Goal: Task Accomplishment & Management: Use online tool/utility

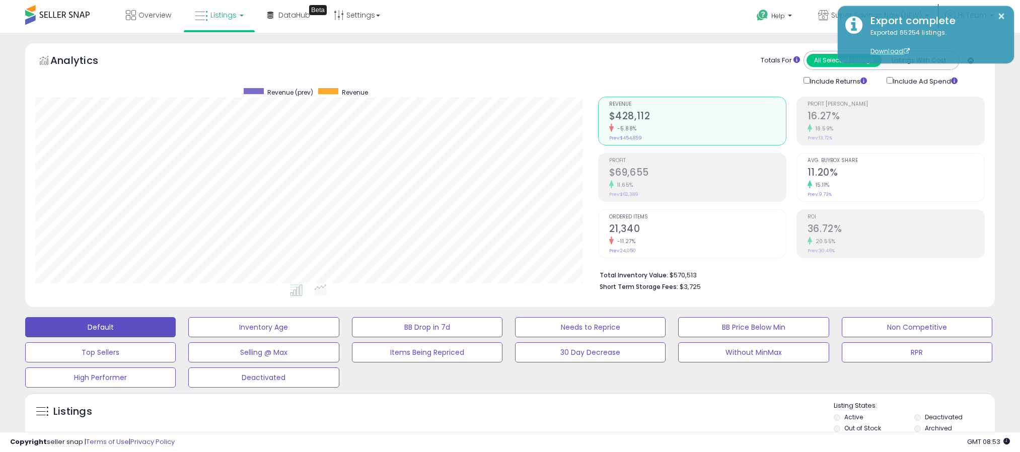
select select "*"
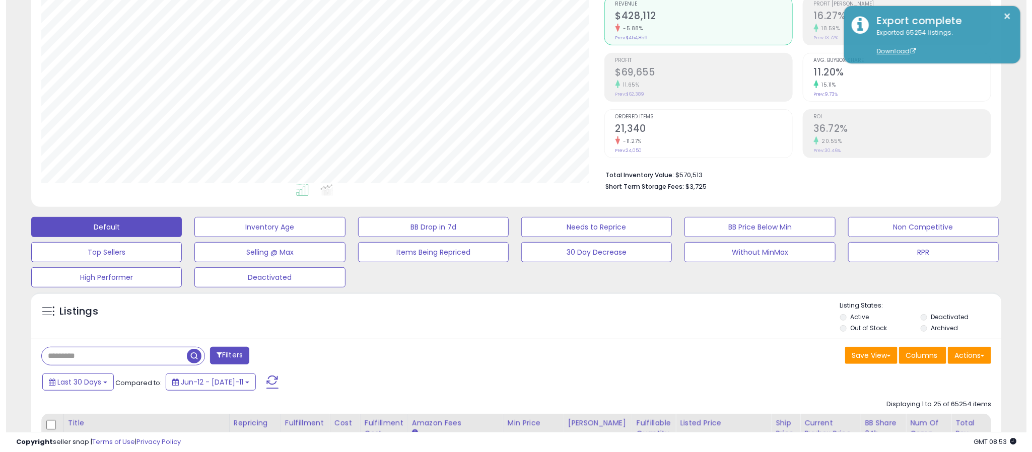
scroll to position [207, 564]
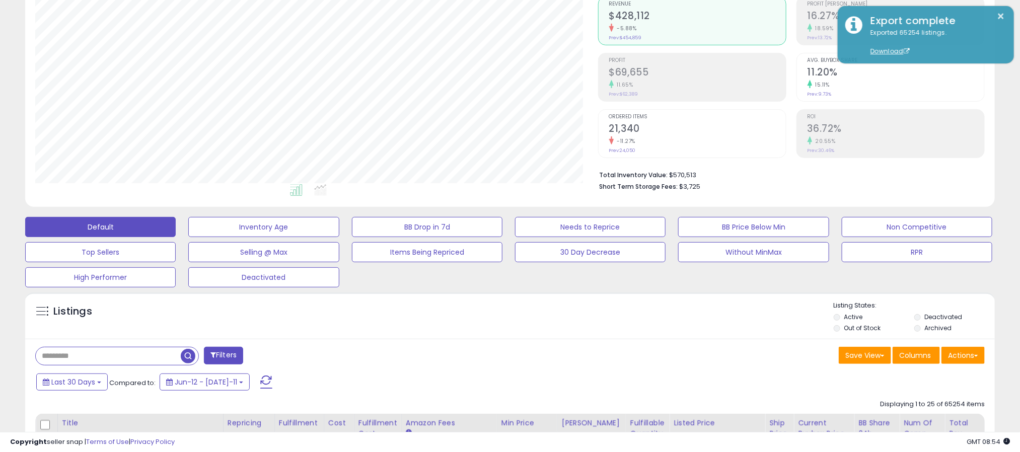
click at [416, 307] on div "Listings" at bounding box center [510, 318] width 970 height 34
click at [239, 356] on button "Filters" at bounding box center [223, 356] width 39 height 18
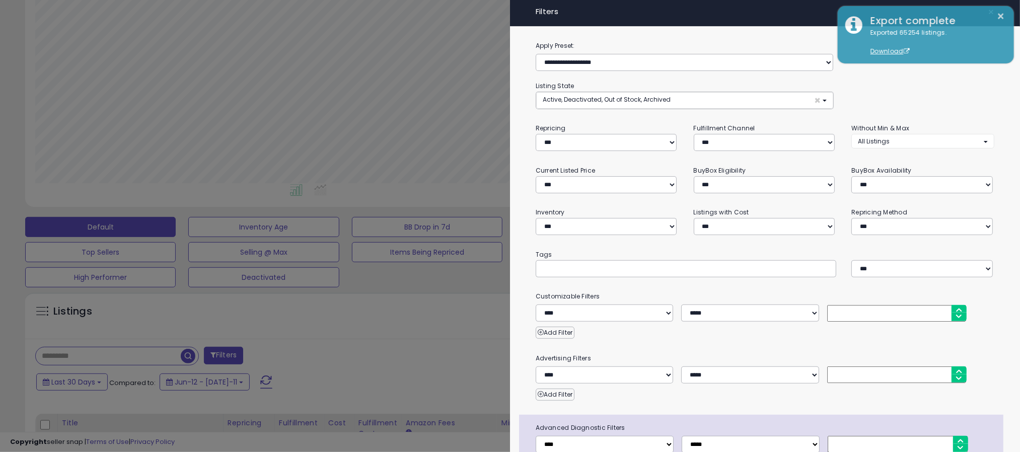
scroll to position [207, 570]
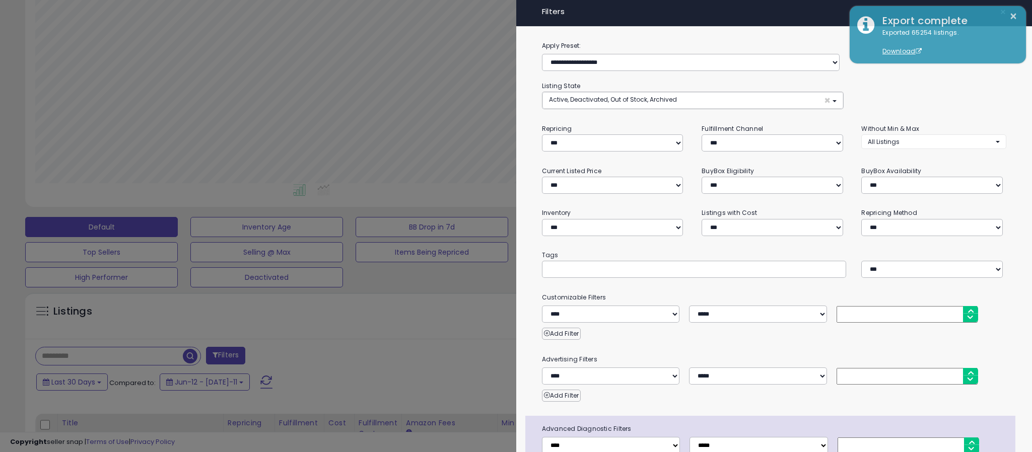
drag, startPoint x: 346, startPoint y: 334, endPoint x: 77, endPoint y: 397, distance: 276.3
click at [347, 333] on div at bounding box center [516, 226] width 1032 height 452
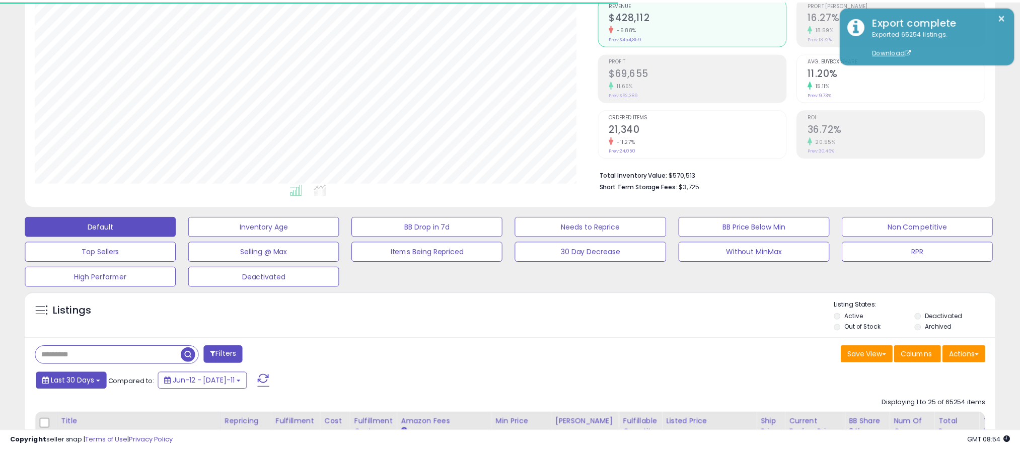
scroll to position [503451, 503094]
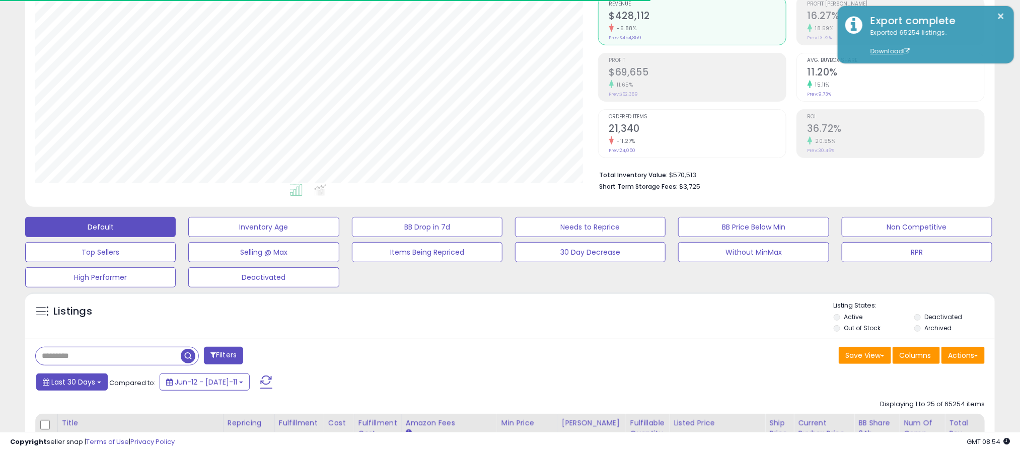
click at [50, 390] on button "Last 30 Days" at bounding box center [72, 382] width 72 height 17
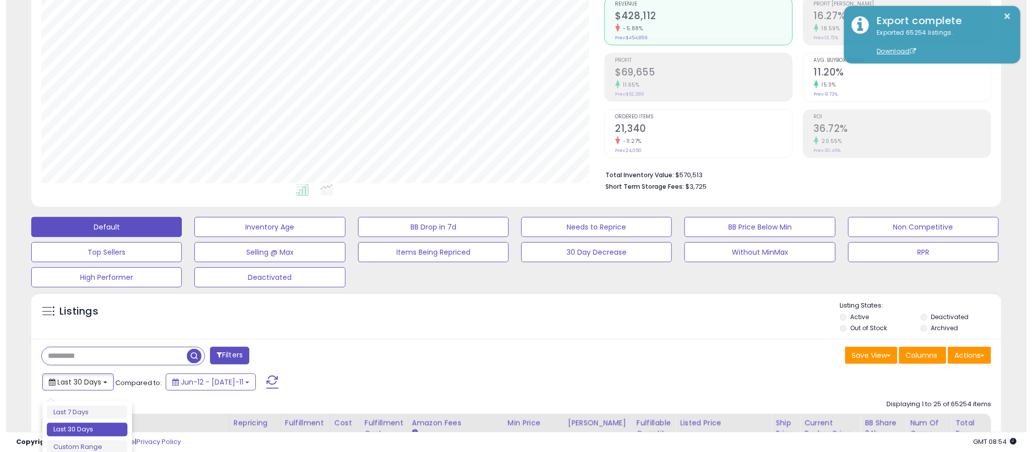
scroll to position [201, 0]
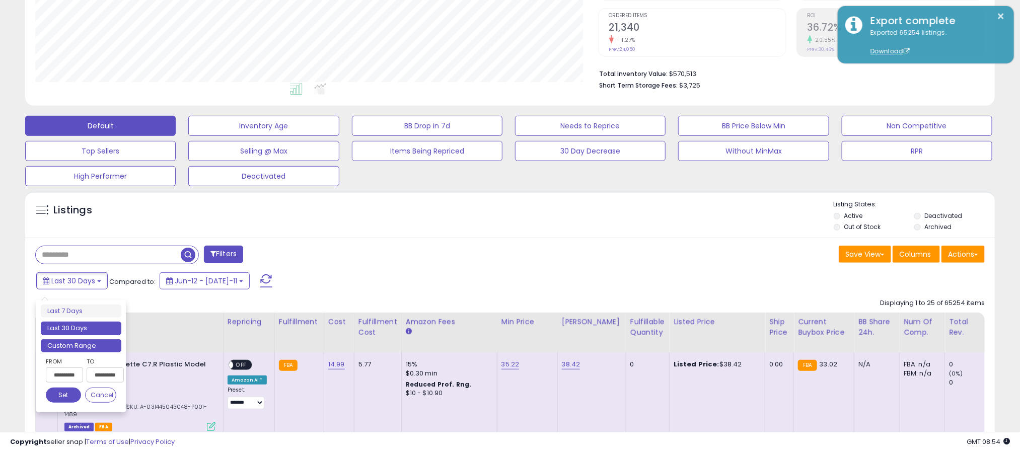
click at [94, 340] on li "Custom Range" at bounding box center [81, 346] width 81 height 14
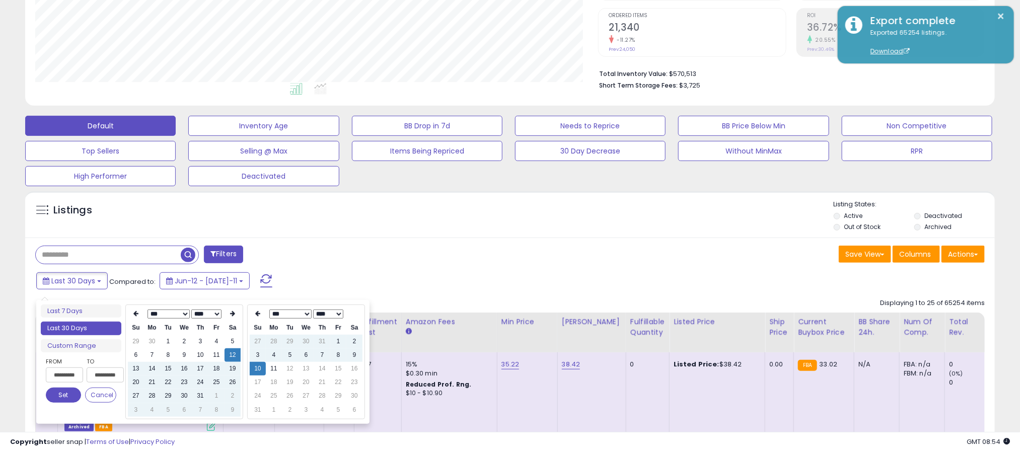
click at [180, 314] on select "*** *** *** *** *** *** *** ***" at bounding box center [168, 314] width 42 height 9
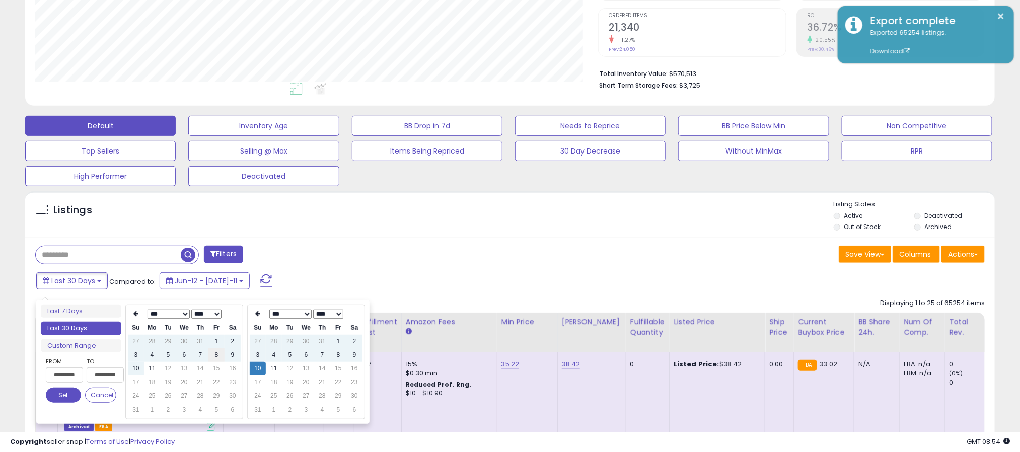
click at [217, 357] on td "8" at bounding box center [217, 356] width 16 height 14
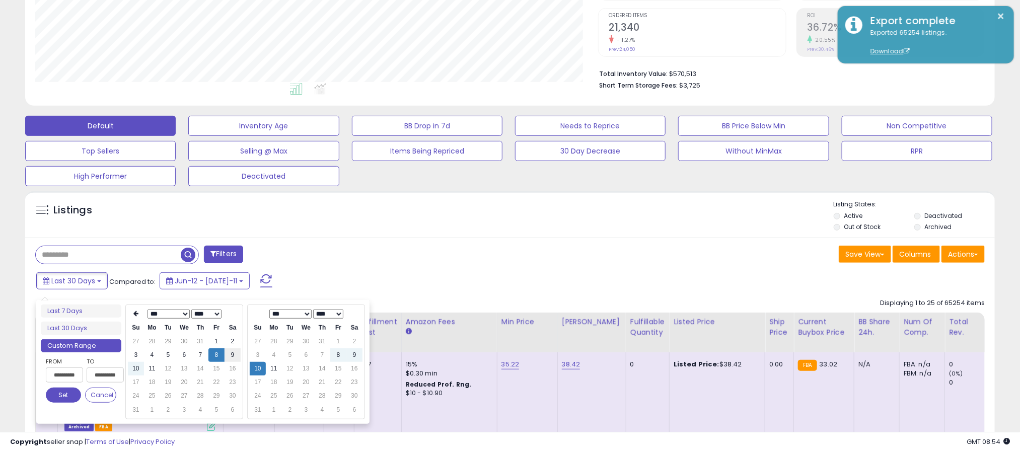
click at [235, 356] on td "9" at bounding box center [233, 356] width 16 height 14
click at [136, 365] on td "10" at bounding box center [136, 369] width 16 height 14
type input "**********"
click at [217, 355] on td "8" at bounding box center [217, 356] width 16 height 14
click at [62, 399] on button "Set" at bounding box center [63, 395] width 35 height 15
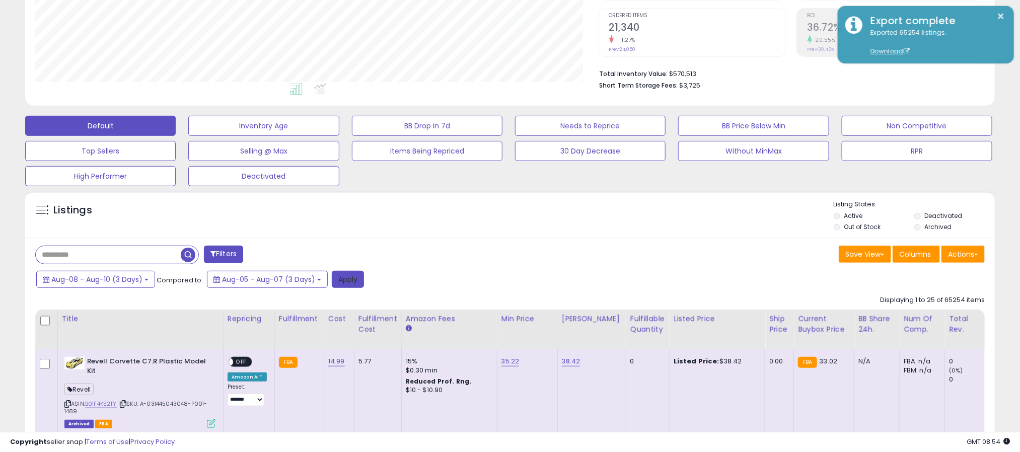
click at [346, 284] on button "Apply" at bounding box center [348, 279] width 32 height 17
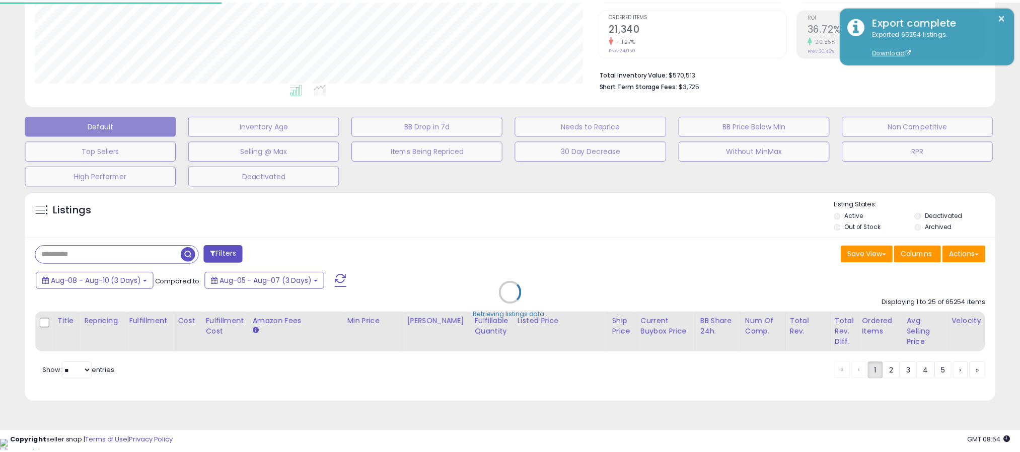
scroll to position [207, 570]
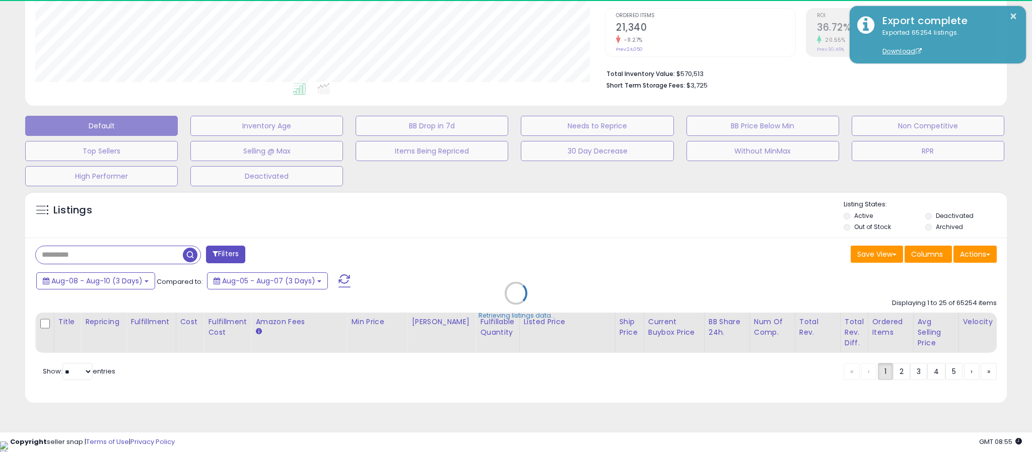
click at [487, 220] on div "Retrieving listings data.." at bounding box center [516, 300] width 997 height 229
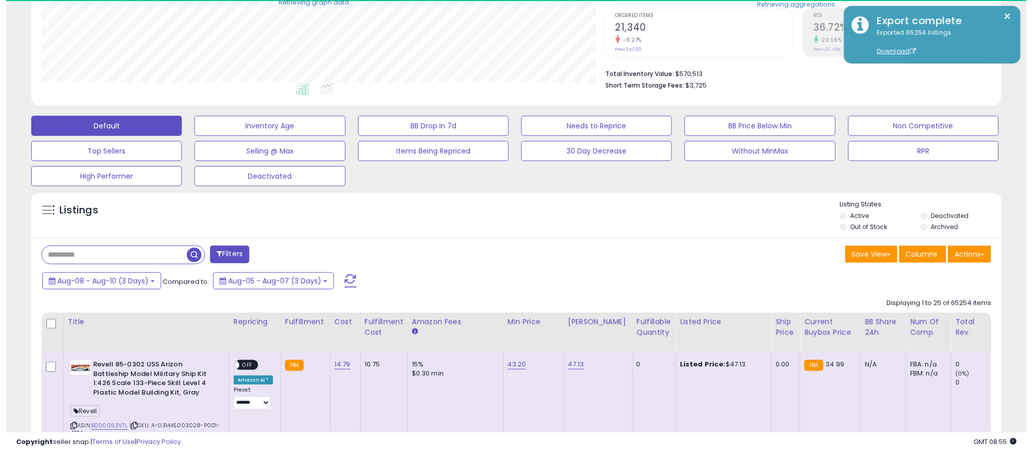
scroll to position [503451, 503094]
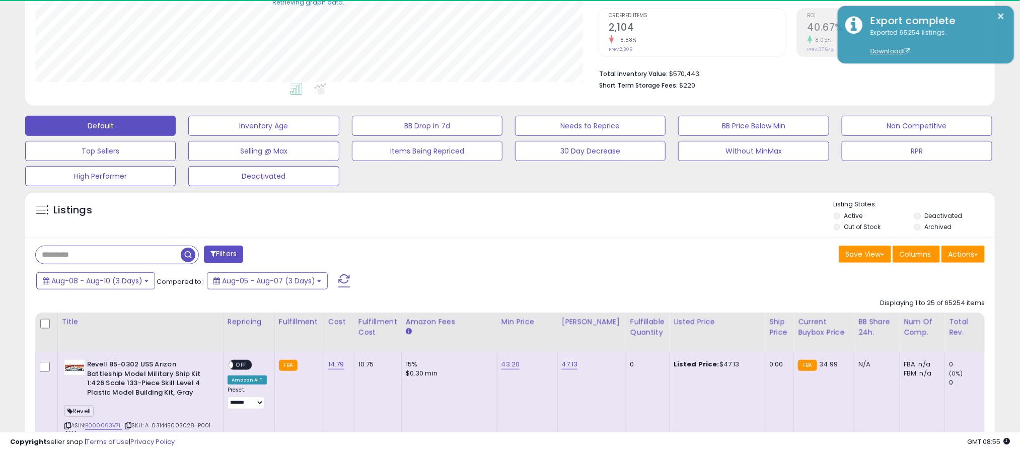
click at [233, 256] on button "Filters" at bounding box center [223, 255] width 39 height 18
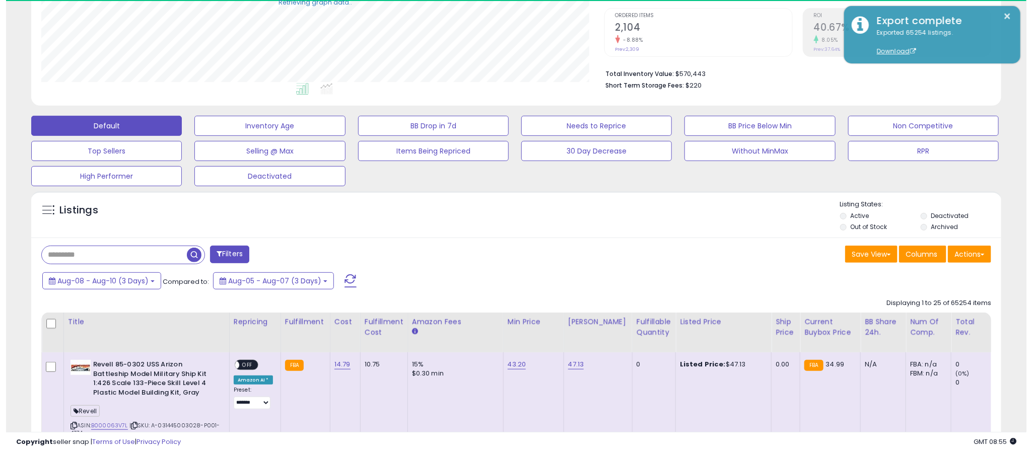
scroll to position [207, 570]
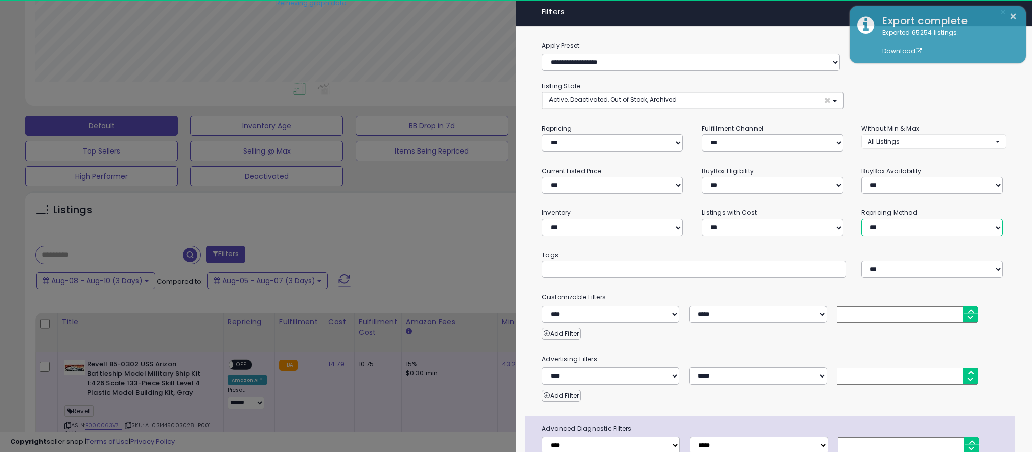
click at [906, 225] on select "**********" at bounding box center [932, 227] width 142 height 17
click at [861, 219] on select "**********" at bounding box center [932, 227] width 142 height 17
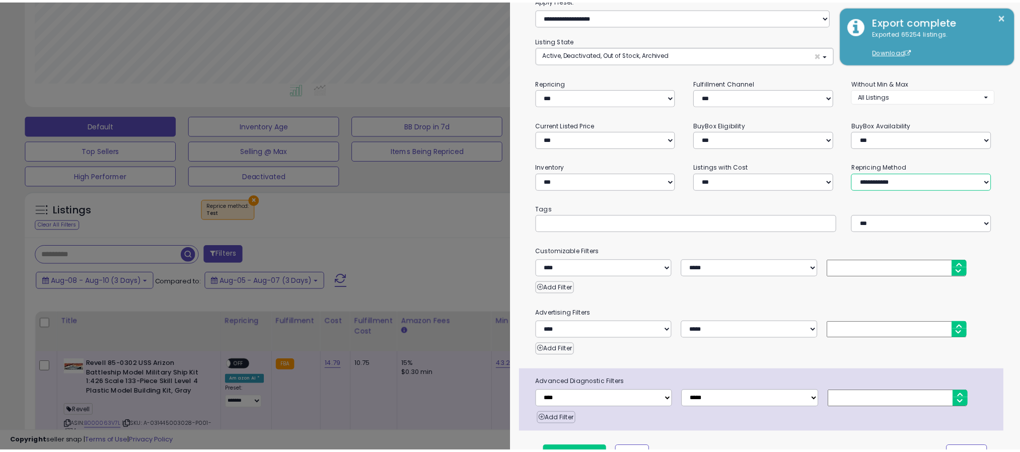
scroll to position [72, 0]
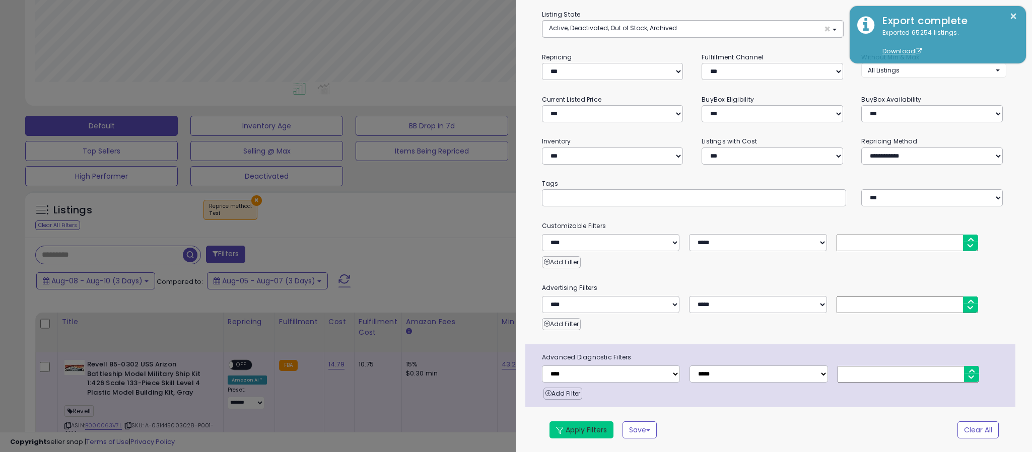
click at [581, 426] on button "Apply Filters" at bounding box center [581, 430] width 64 height 17
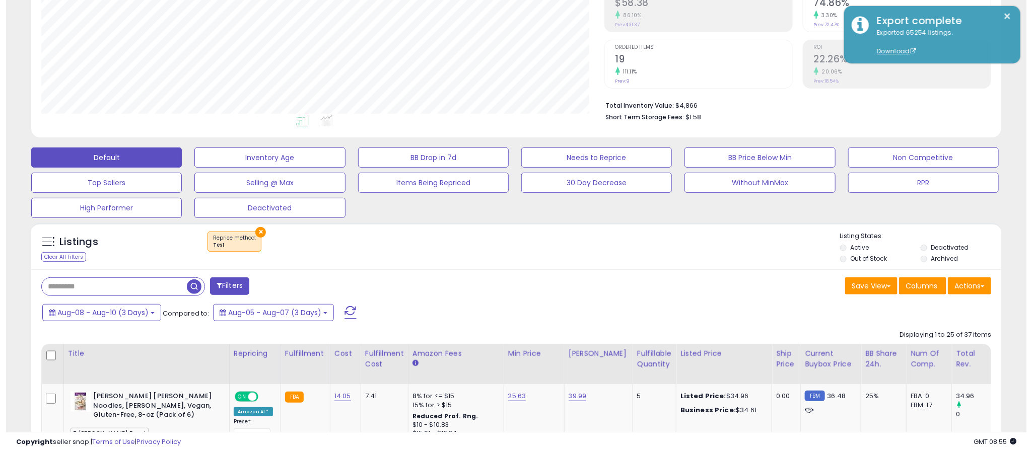
scroll to position [201, 0]
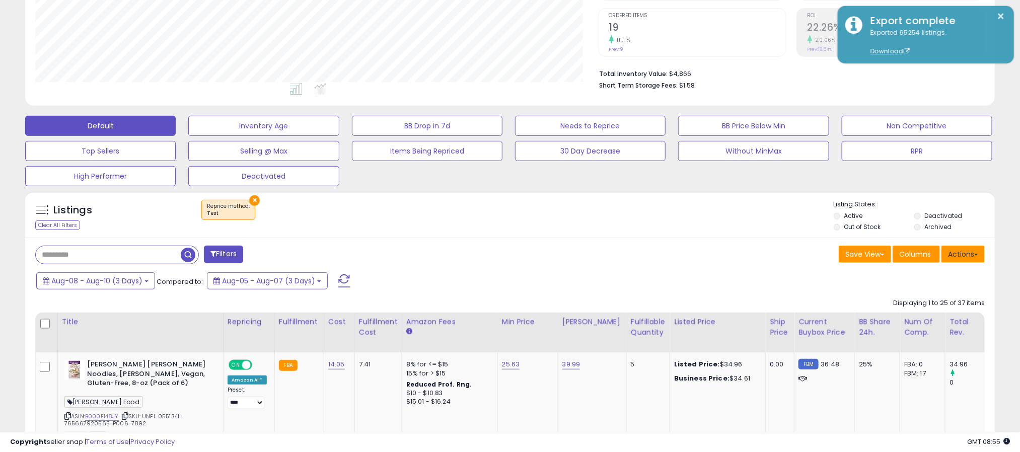
click at [955, 257] on button "Actions" at bounding box center [963, 254] width 43 height 17
click at [902, 321] on link "Export All Columns" at bounding box center [922, 319] width 110 height 16
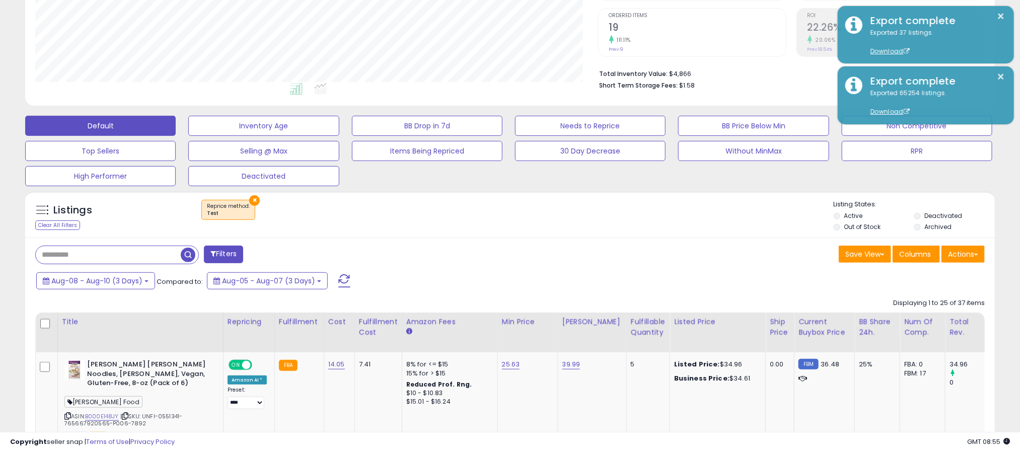
click at [561, 273] on div "Aug-08 - Aug-10 (3 Days) Compared to: Aug-05 - Aug-07 (3 Days)" at bounding box center [390, 282] width 713 height 23
click at [253, 202] on button "×" at bounding box center [254, 200] width 11 height 11
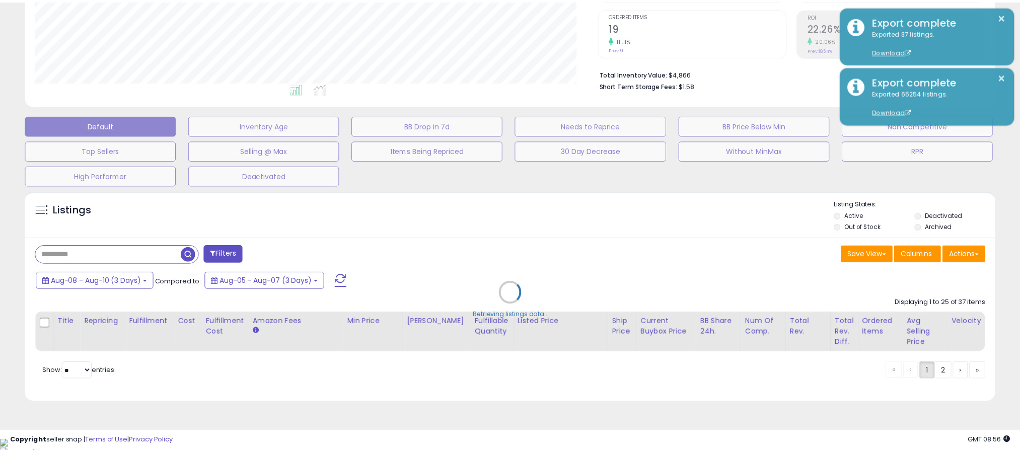
scroll to position [207, 570]
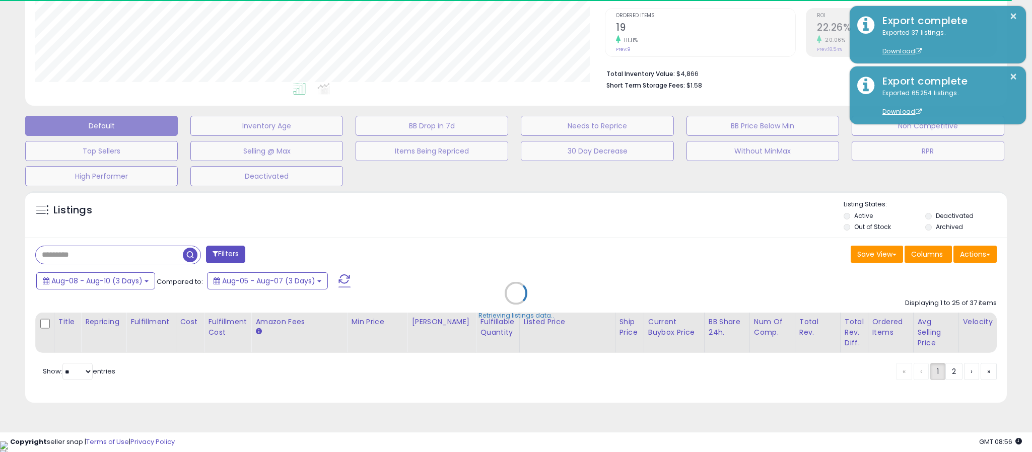
click at [502, 256] on div "Retrieving listings data.." at bounding box center [516, 300] width 997 height 229
click at [473, 262] on div "Retrieving listings data.." at bounding box center [516, 300] width 997 height 229
click at [222, 257] on div "Retrieving listings data.." at bounding box center [516, 300] width 997 height 229
click at [514, 255] on div "Retrieving listings data.." at bounding box center [516, 300] width 997 height 229
click at [504, 255] on div "Retrieving listings data.." at bounding box center [516, 300] width 997 height 229
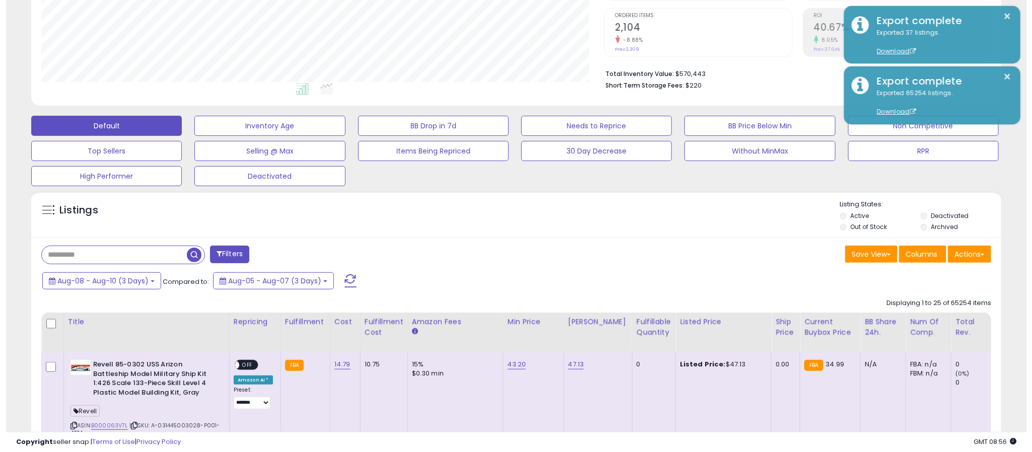
scroll to position [207, 564]
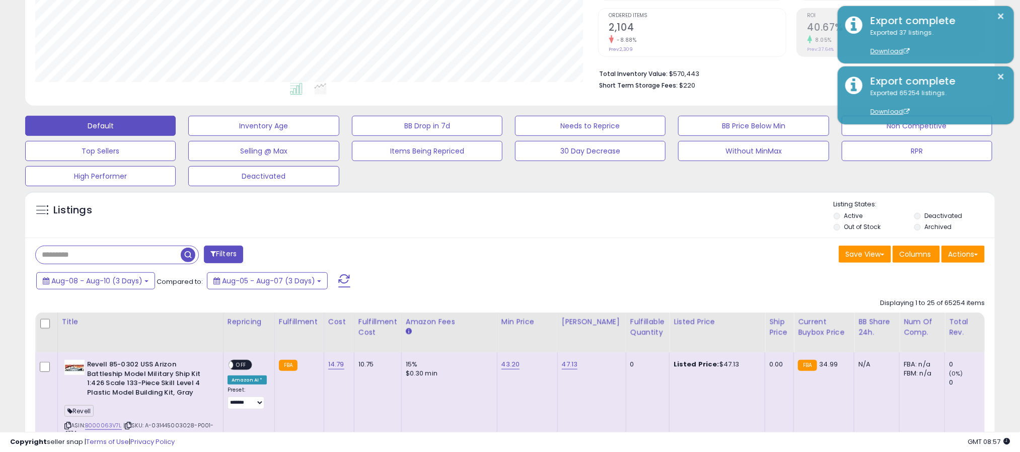
click at [227, 257] on button "Filters" at bounding box center [223, 255] width 39 height 18
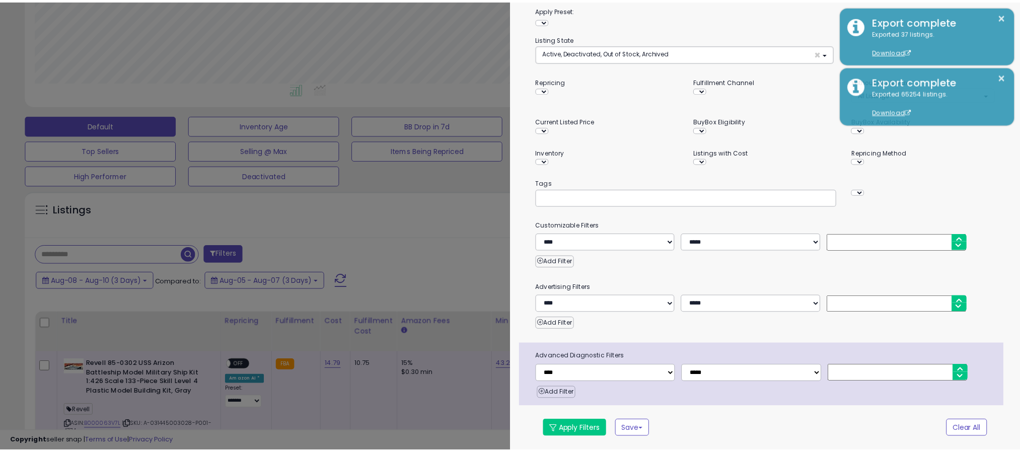
scroll to position [207, 570]
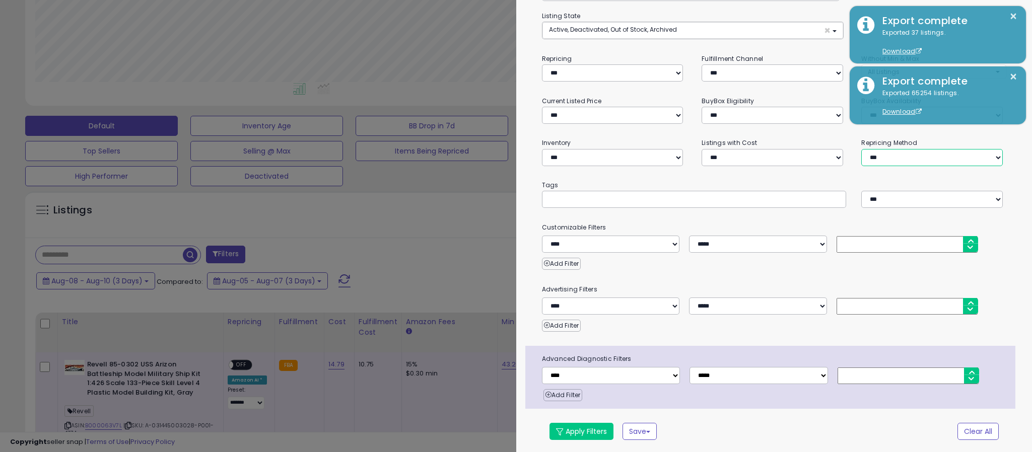
click at [888, 151] on select "**********" at bounding box center [932, 157] width 142 height 17
select select "**********"
click at [861, 149] on select "**********" at bounding box center [932, 157] width 142 height 17
click at [577, 431] on button "Apply Filters" at bounding box center [581, 431] width 64 height 17
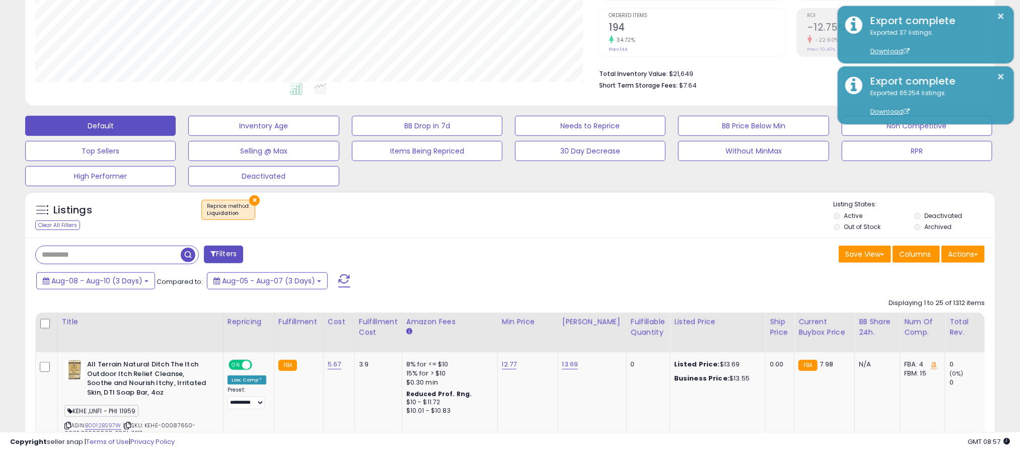
scroll to position [207, 564]
click at [511, 224] on div "× Liquidation" at bounding box center [511, 214] width 645 height 28
click at [966, 255] on button "Actions" at bounding box center [963, 254] width 43 height 17
click at [898, 319] on link "Export All Columns" at bounding box center [922, 319] width 110 height 16
